Goal: Task Accomplishment & Management: Manage account settings

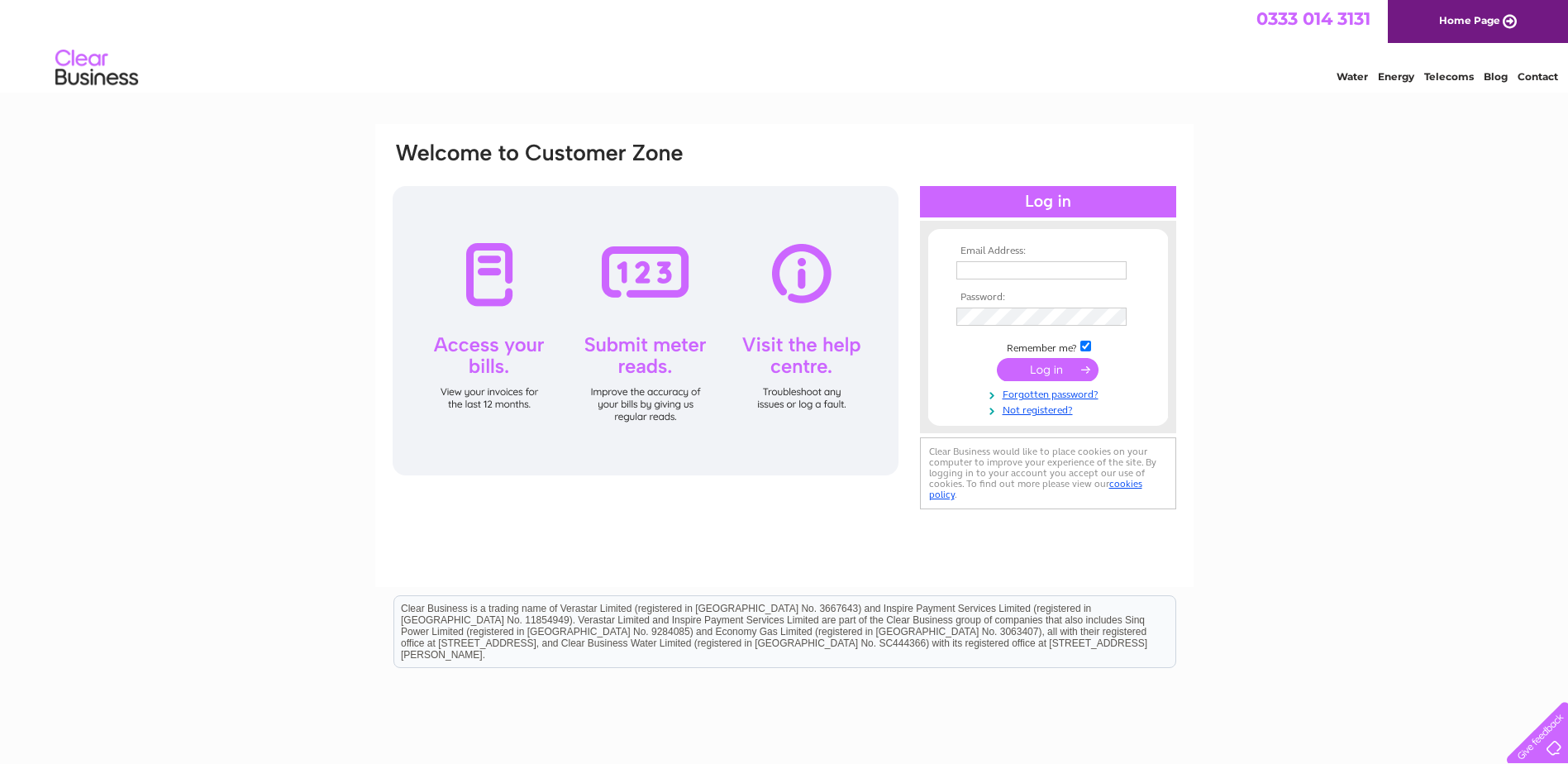
type input "connonandrea@gmail.com"
click at [1042, 369] on input "submit" at bounding box center [1048, 370] width 102 height 23
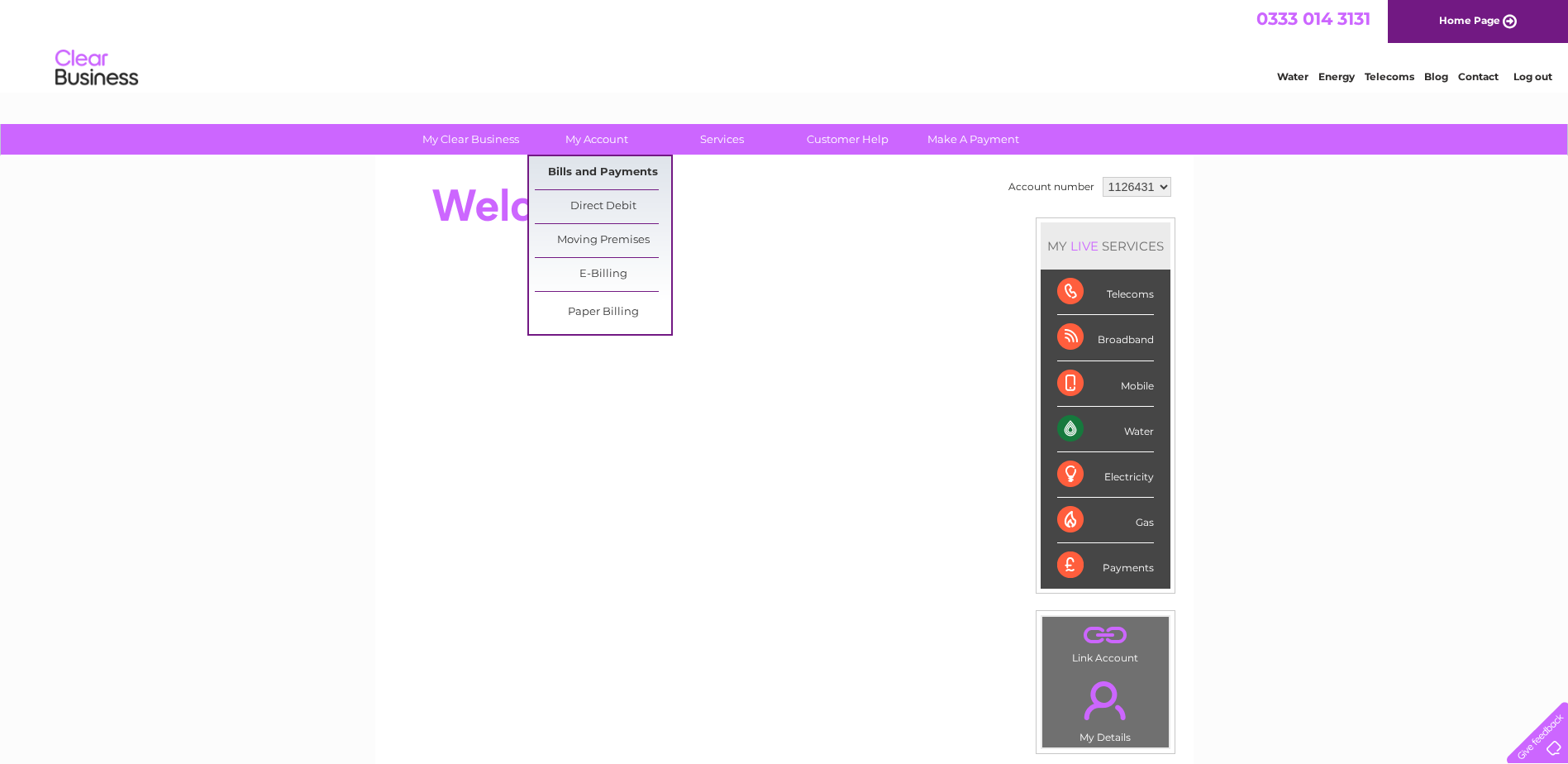
click at [589, 169] on link "Bills and Payments" at bounding box center [603, 173] width 136 height 33
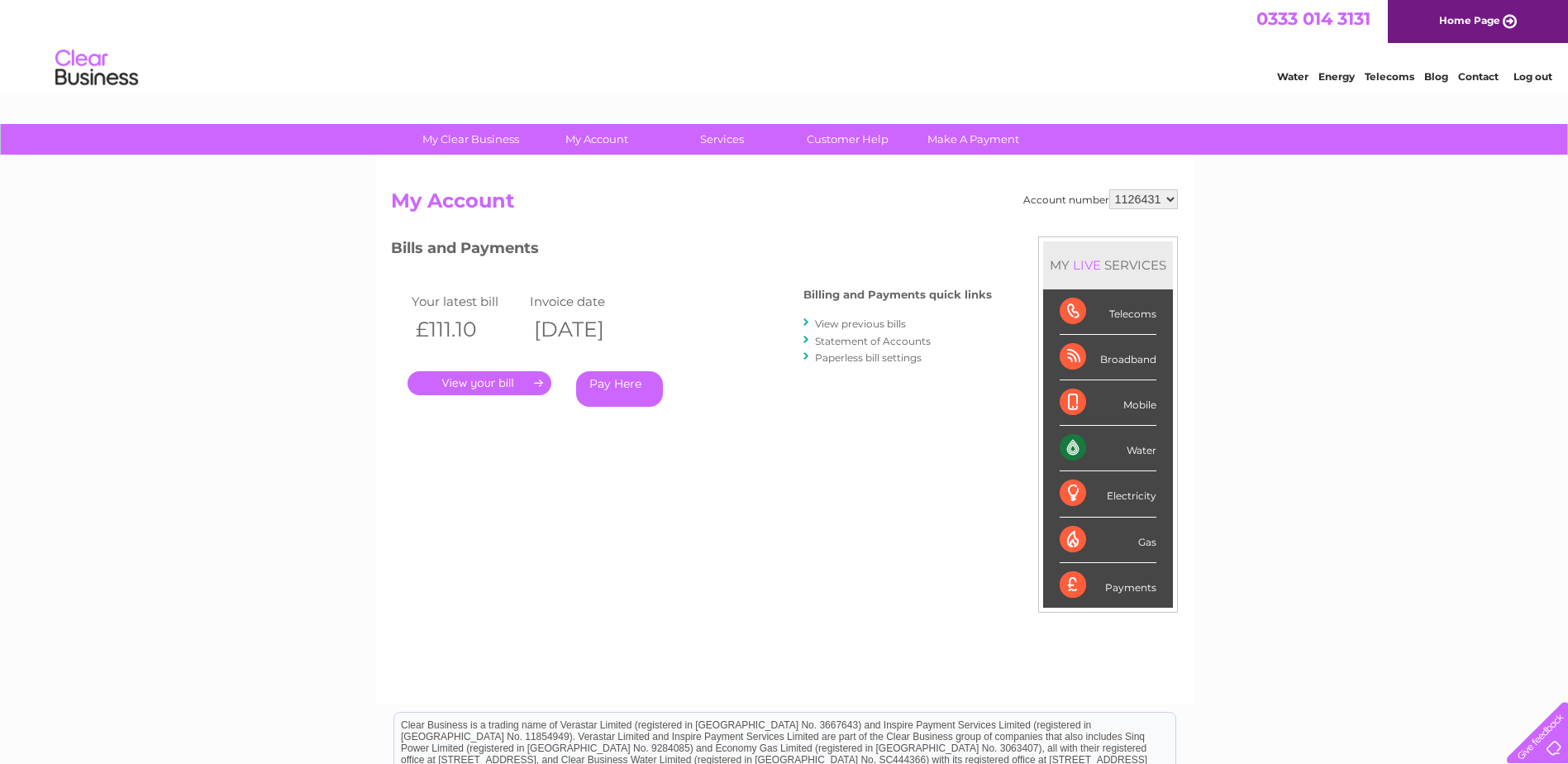
click at [488, 378] on link "." at bounding box center [480, 383] width 144 height 24
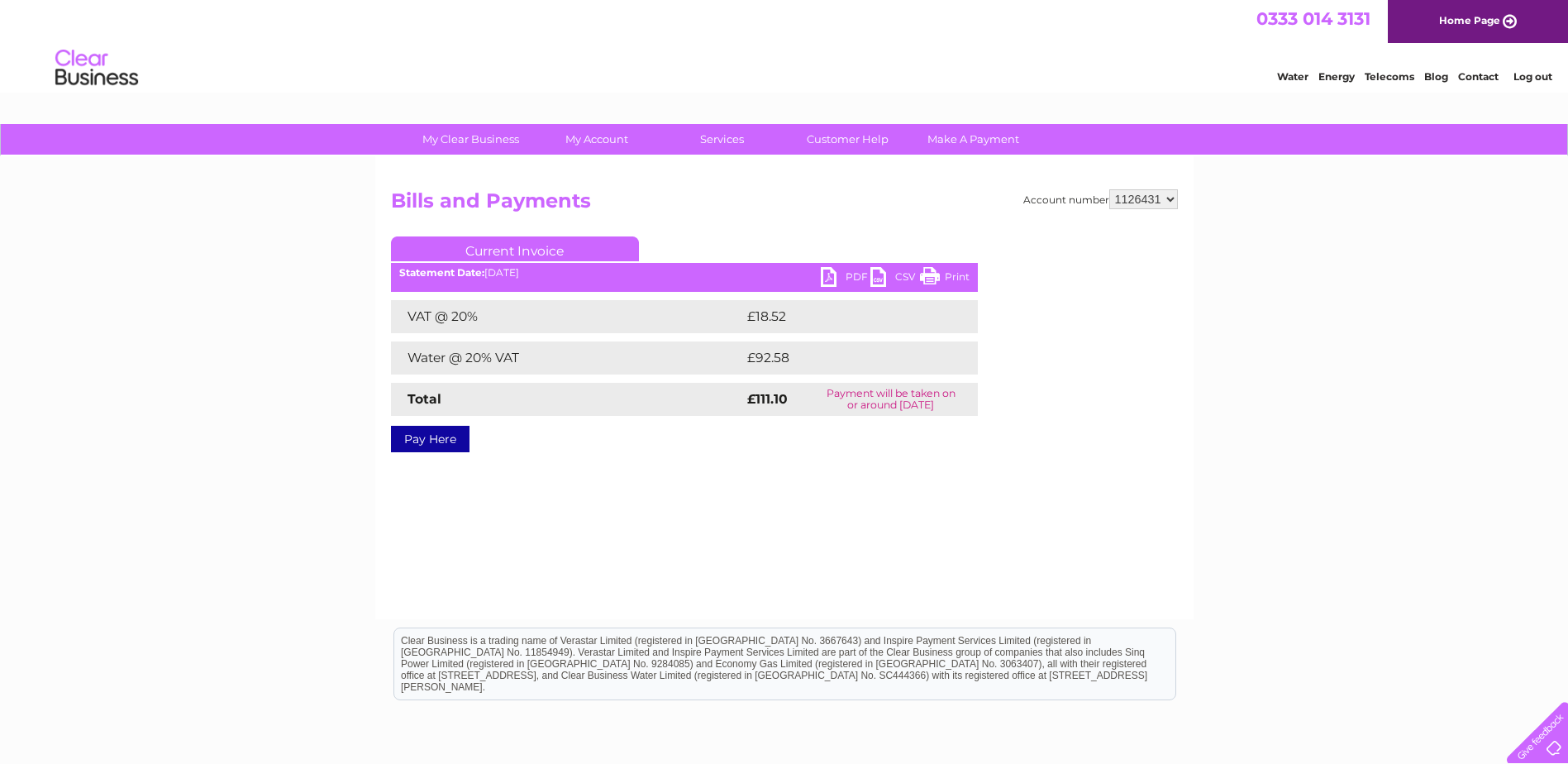
click at [829, 278] on link "PDF" at bounding box center [845, 278] width 50 height 24
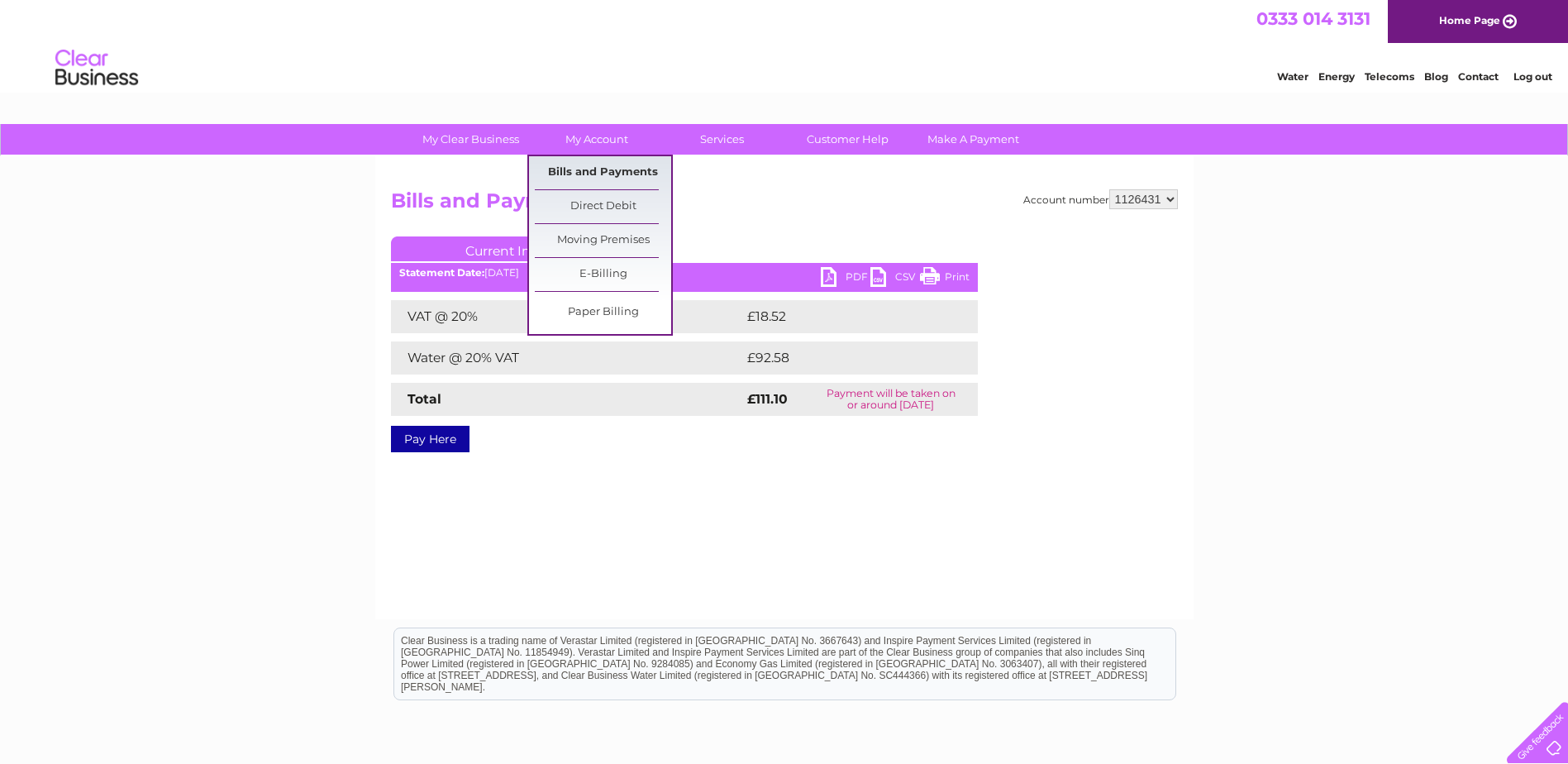
click at [592, 170] on link "Bills and Payments" at bounding box center [603, 173] width 136 height 33
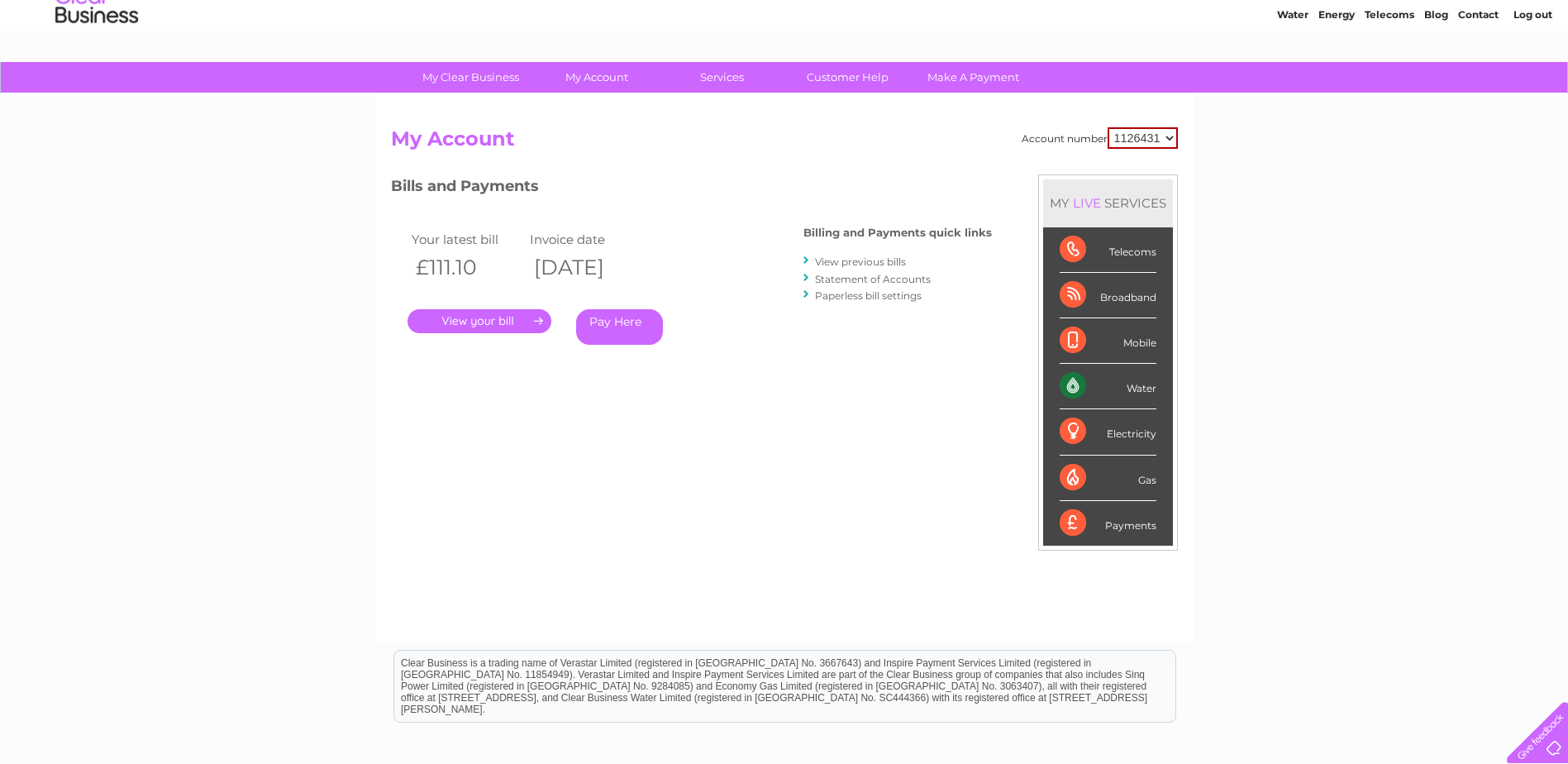
scroll to position [62, 0]
click at [861, 264] on link "View previous bills" at bounding box center [860, 260] width 91 height 12
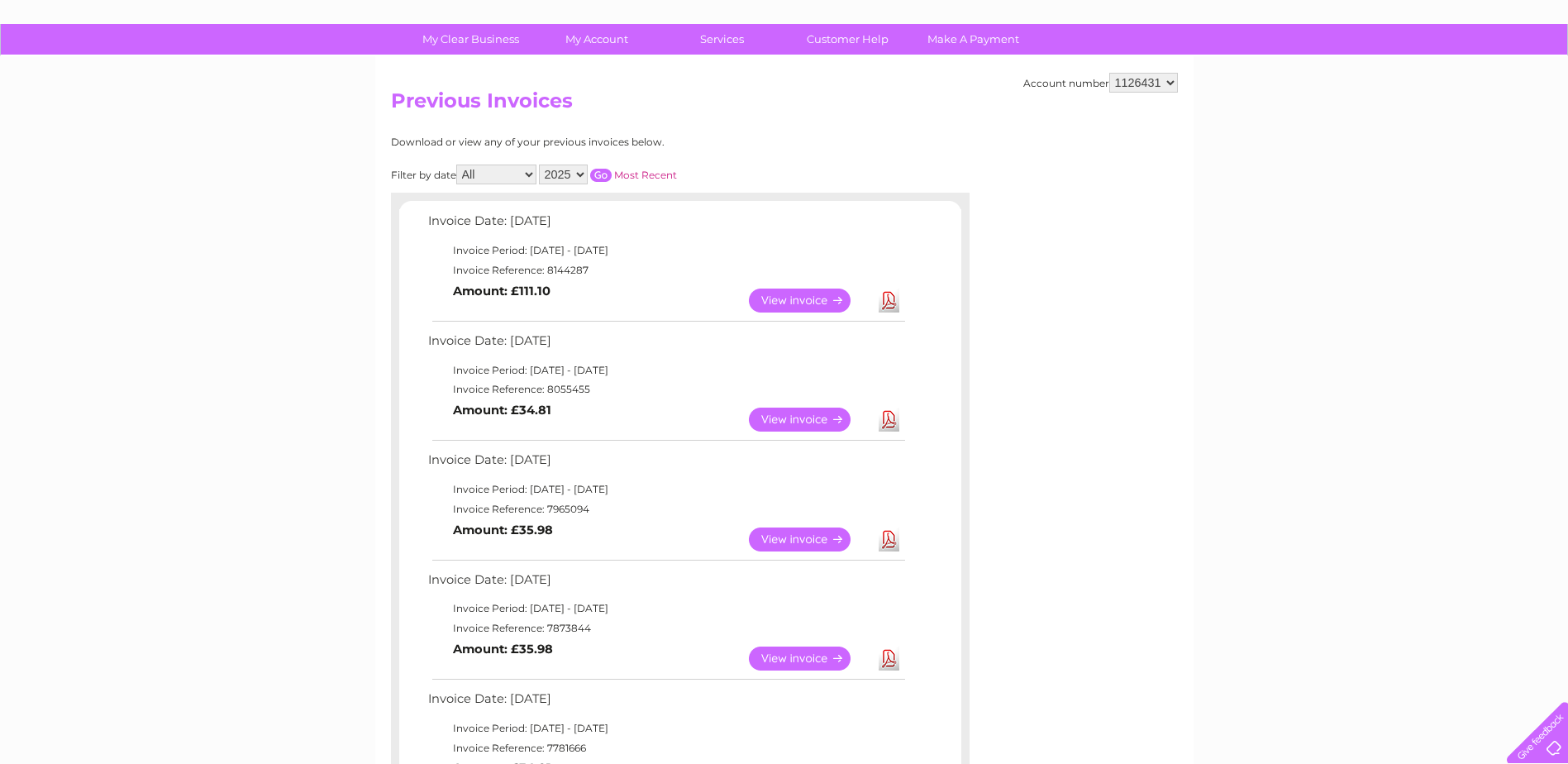
scroll to position [163, 0]
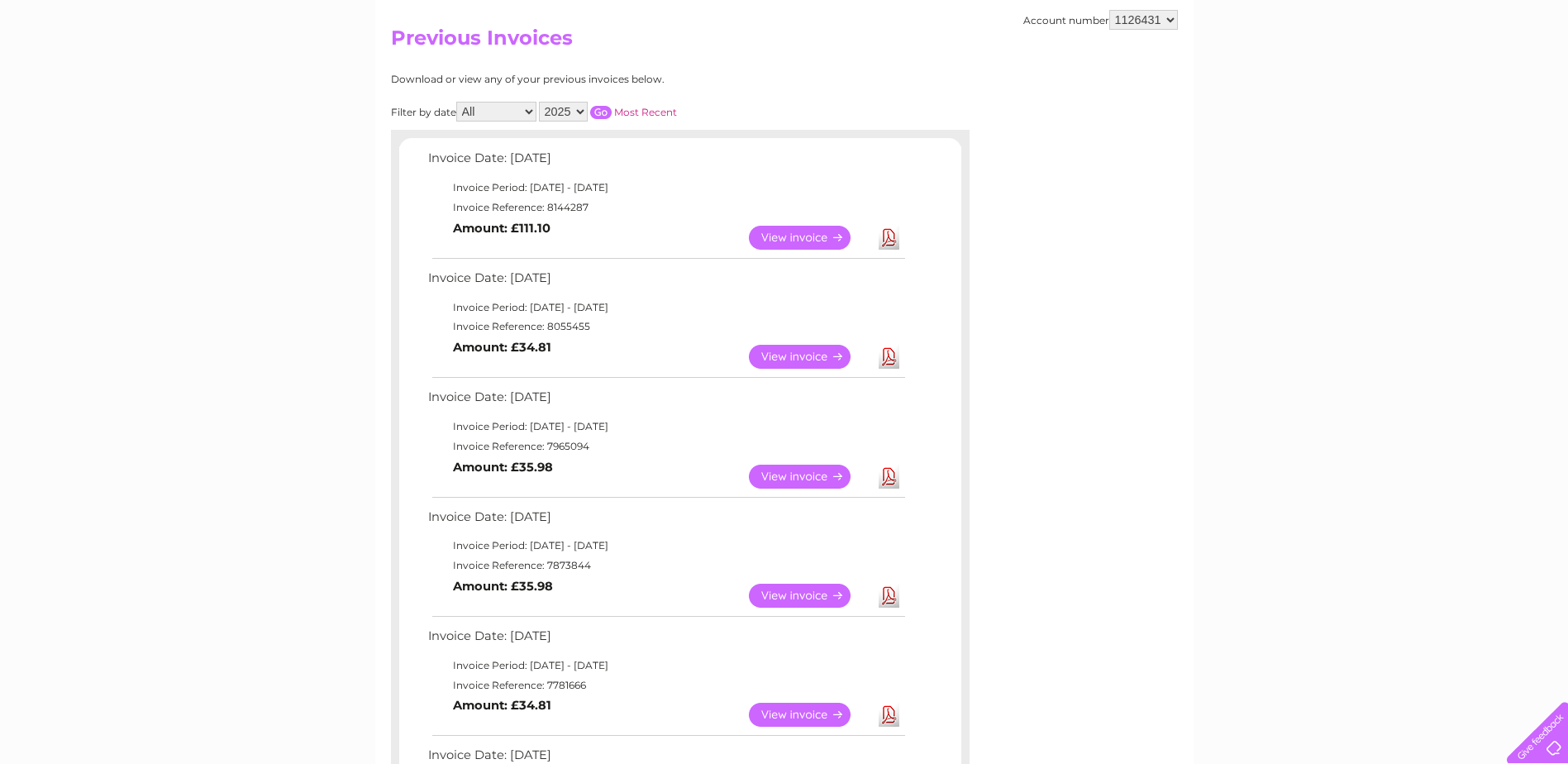
click at [789, 357] on link "View" at bounding box center [809, 356] width 122 height 24
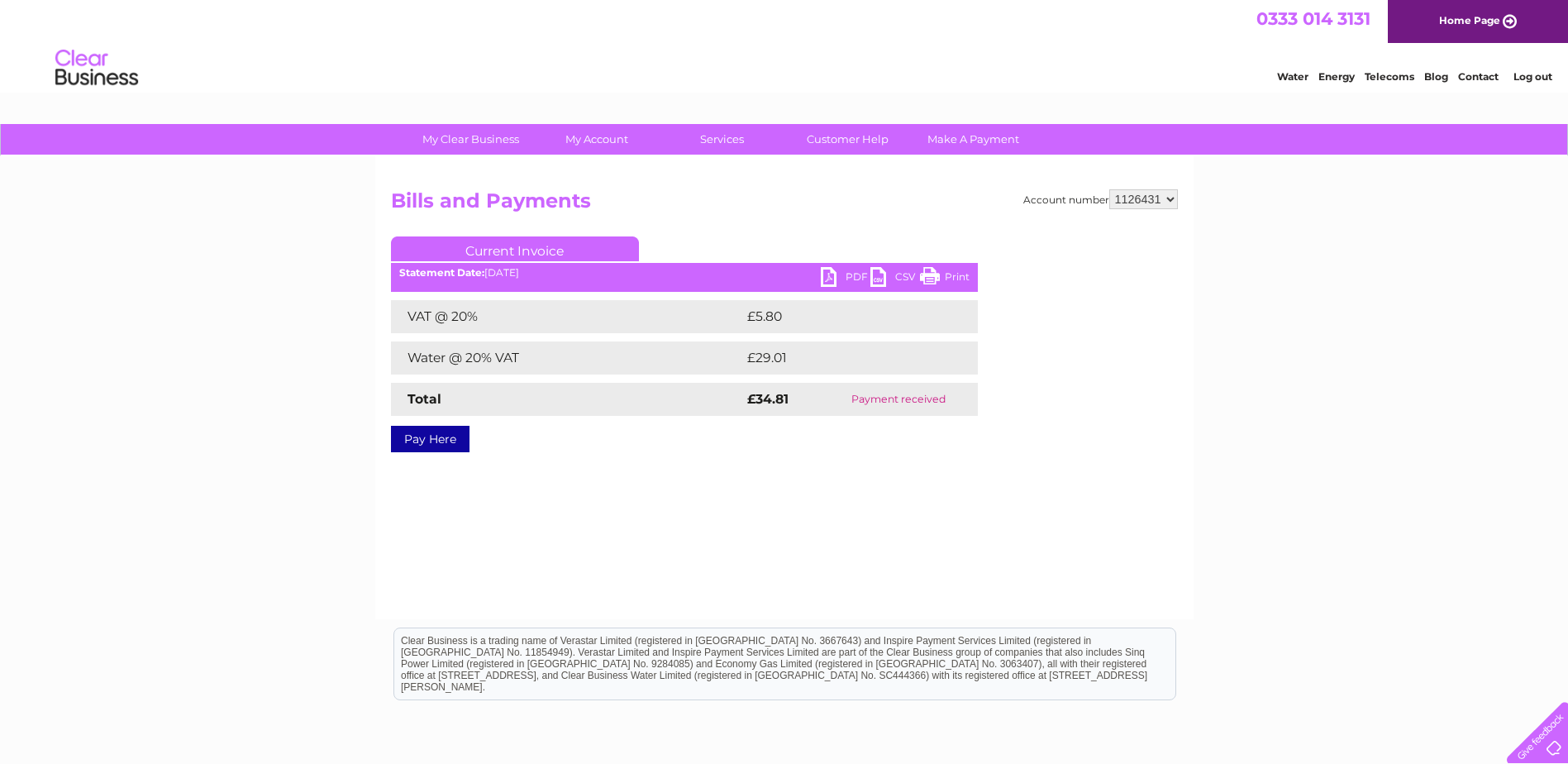
click at [837, 273] on link "PDF" at bounding box center [845, 278] width 50 height 24
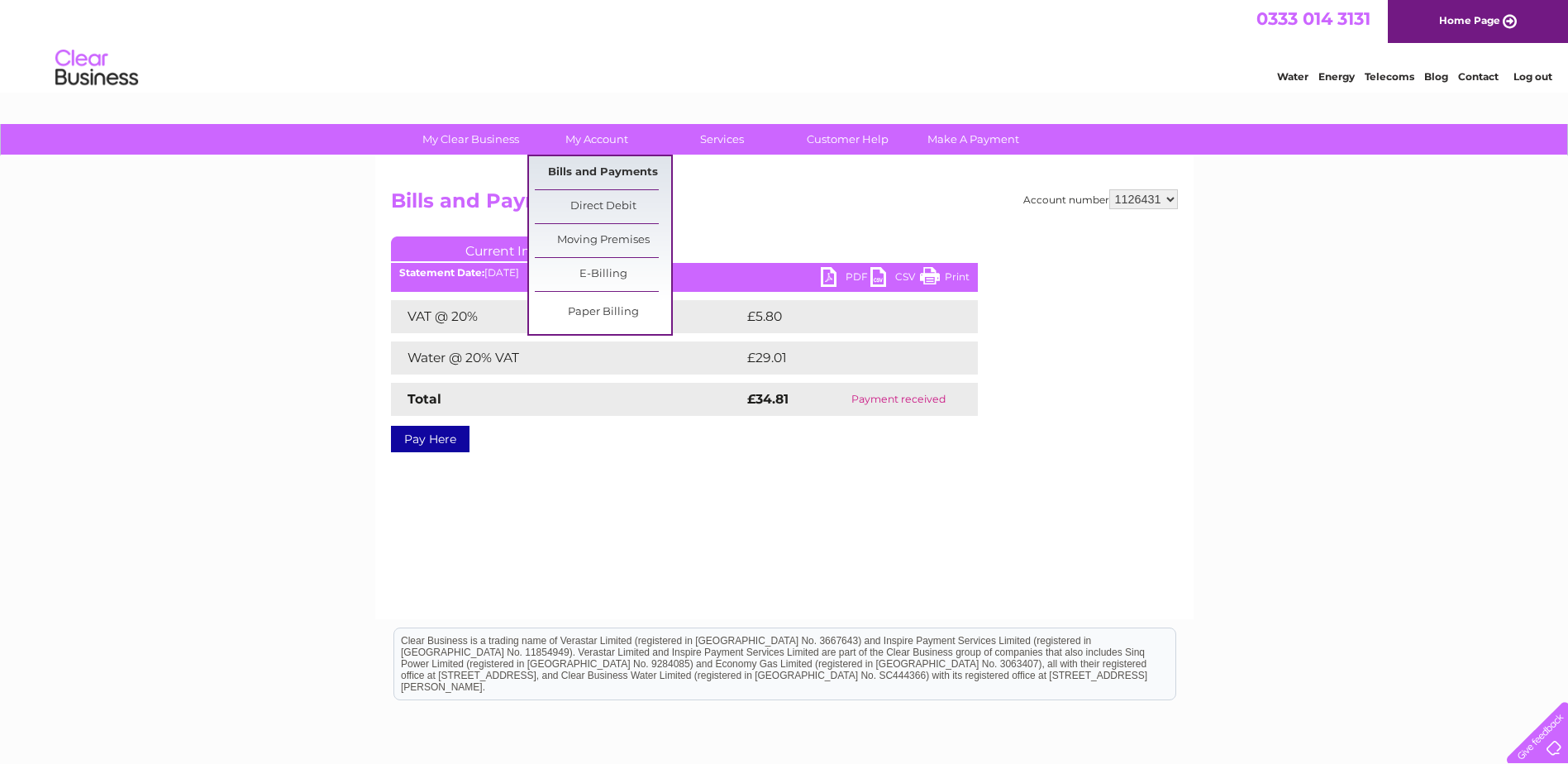
click at [586, 169] on link "Bills and Payments" at bounding box center [603, 173] width 136 height 33
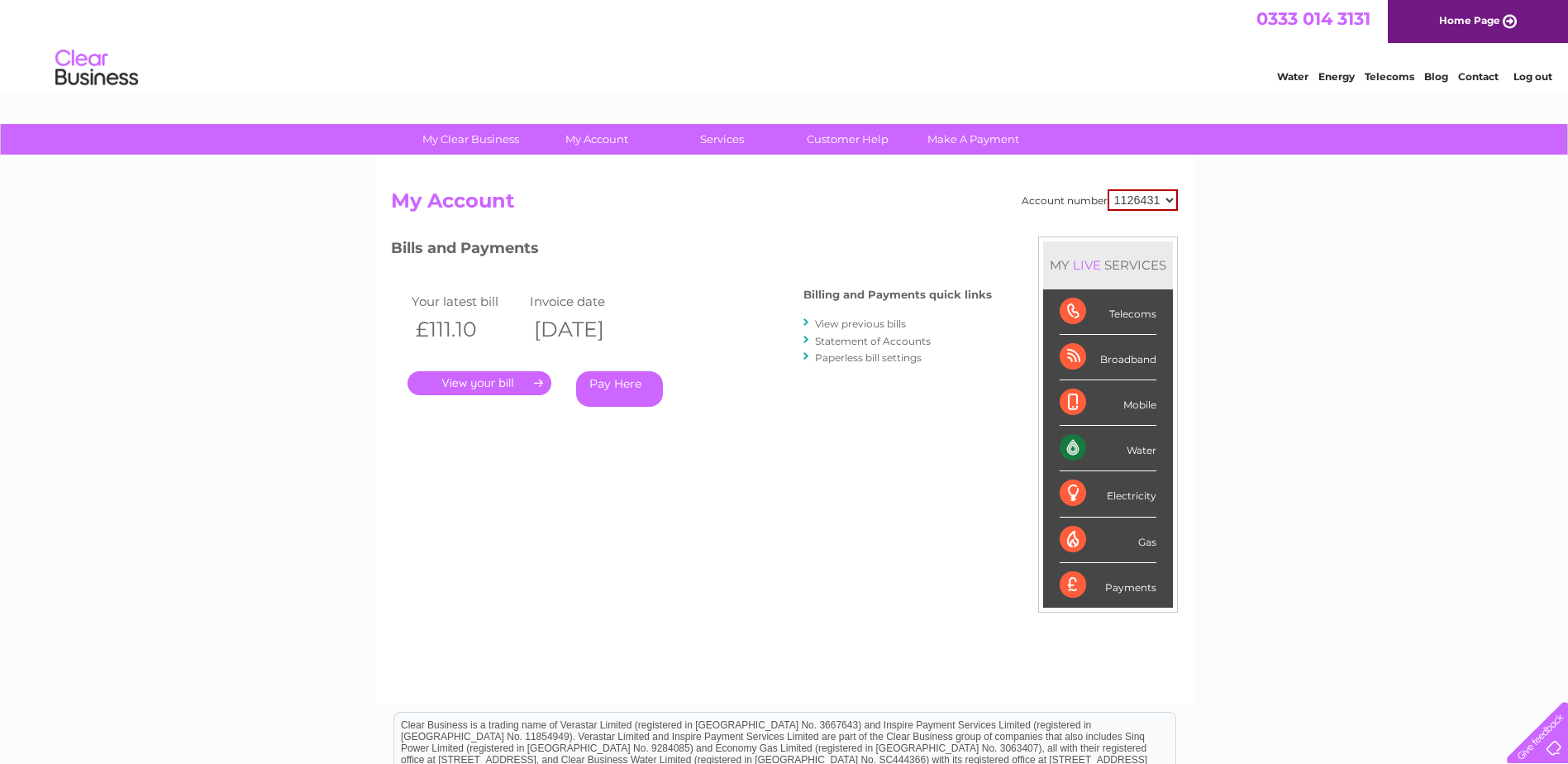
click at [491, 382] on link "." at bounding box center [480, 383] width 144 height 24
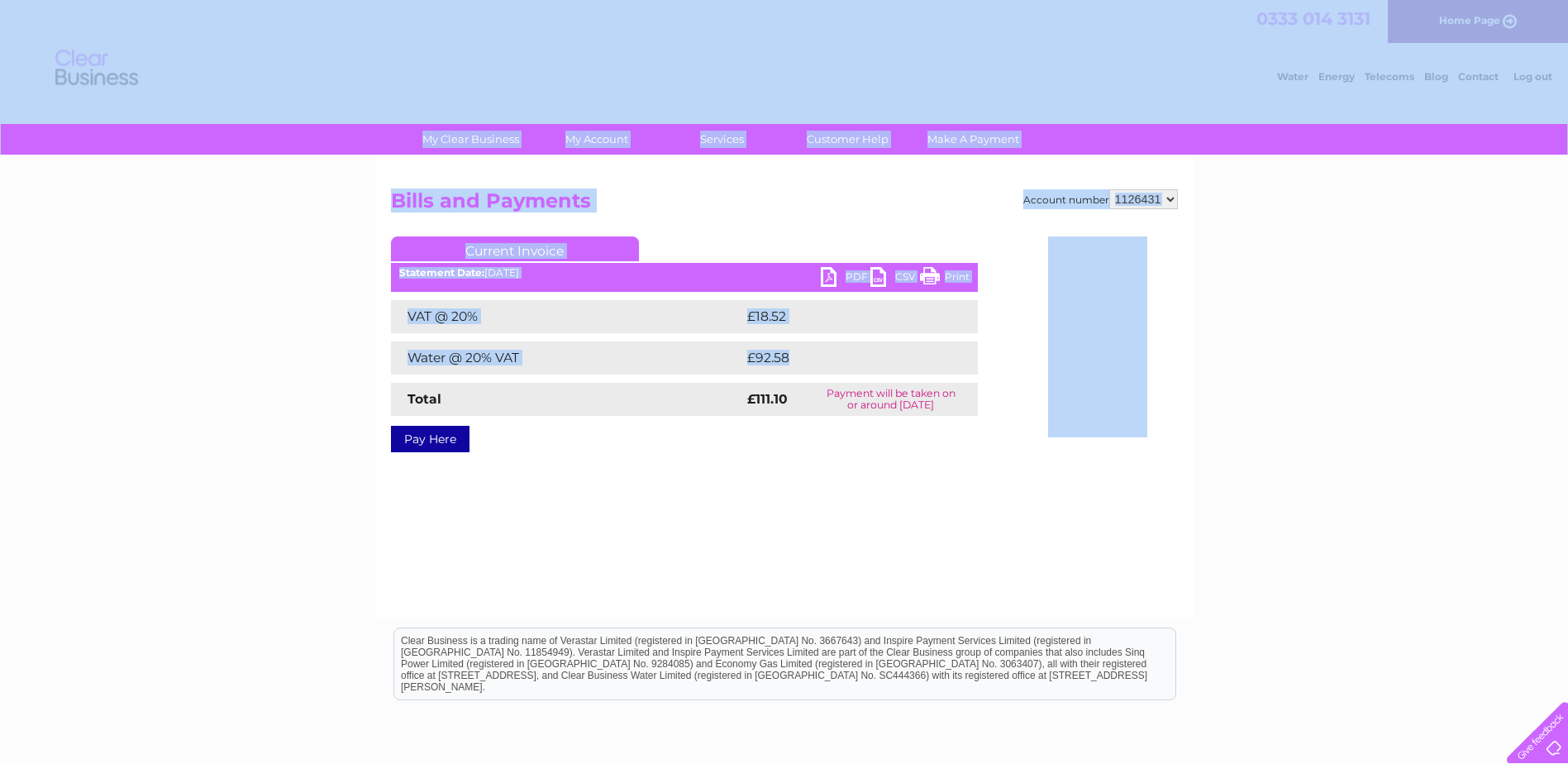
drag, startPoint x: 0, startPoint y: 0, endPoint x: 819, endPoint y: 75, distance: 822.4
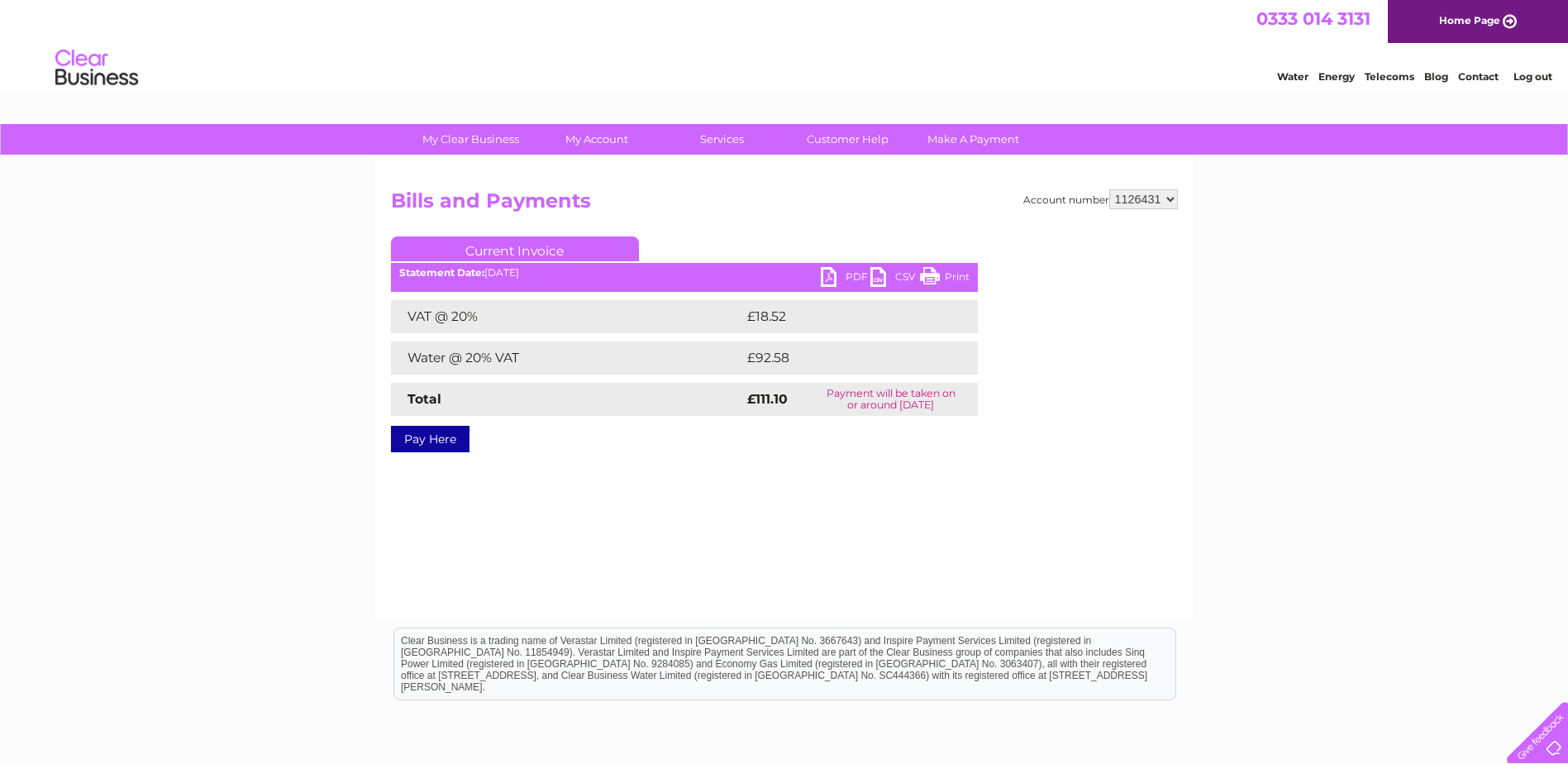
click at [1533, 75] on link "Log out" at bounding box center [1532, 76] width 38 height 12
